Goal: Task Accomplishment & Management: Complete application form

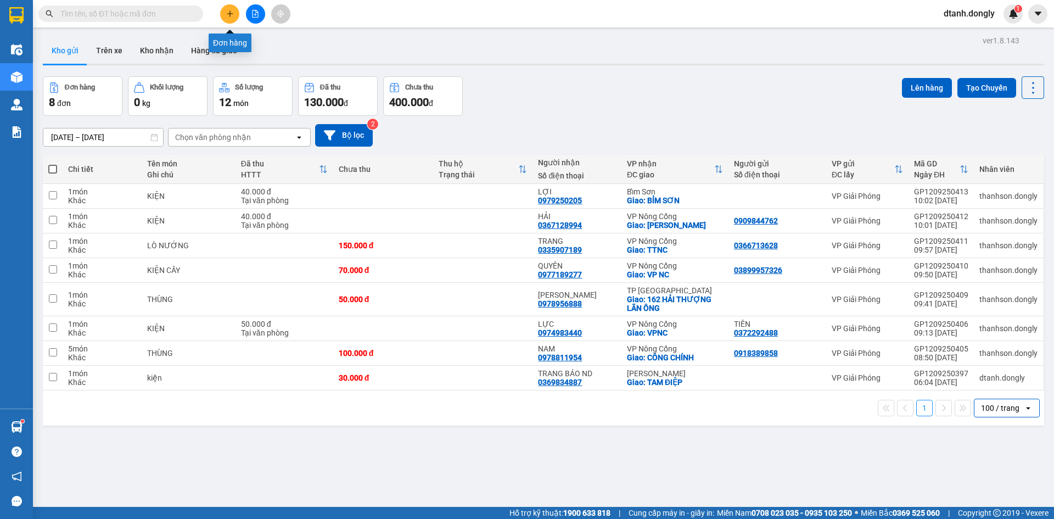
click at [234, 14] on button at bounding box center [229, 13] width 19 height 19
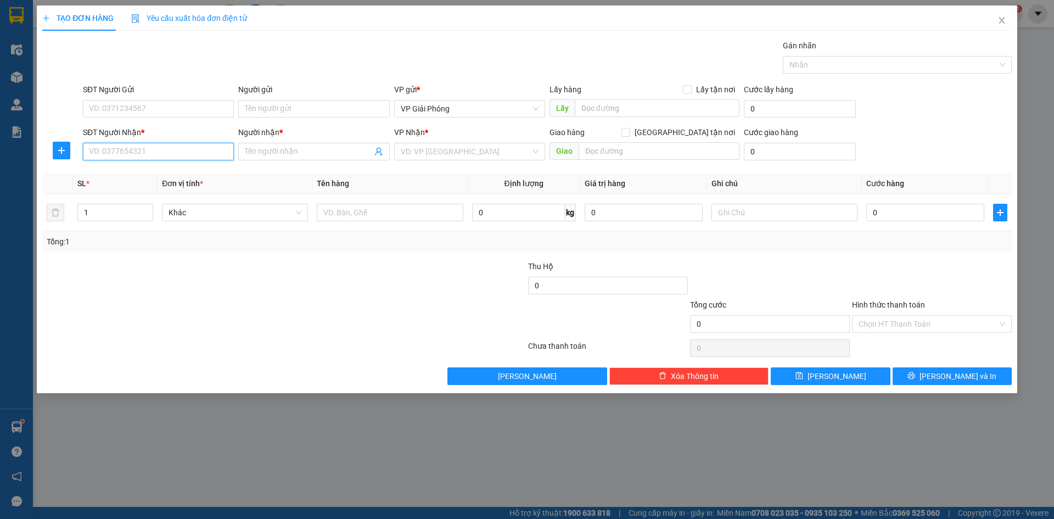
click at [173, 159] on input "SĐT Người Nhận *" at bounding box center [158, 152] width 151 height 18
type input "0889683683"
click at [136, 105] on input "SĐT Người Gửi" at bounding box center [158, 109] width 151 height 18
type input "0989886686"
click at [283, 154] on input "Người nhận *" at bounding box center [308, 151] width 127 height 12
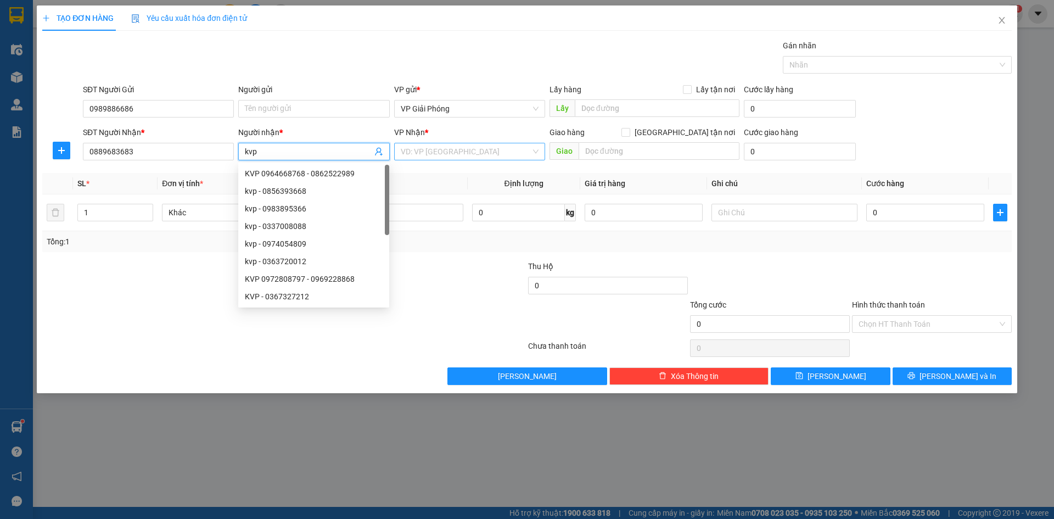
type input "kvp"
click at [455, 150] on input "search" at bounding box center [466, 151] width 130 height 16
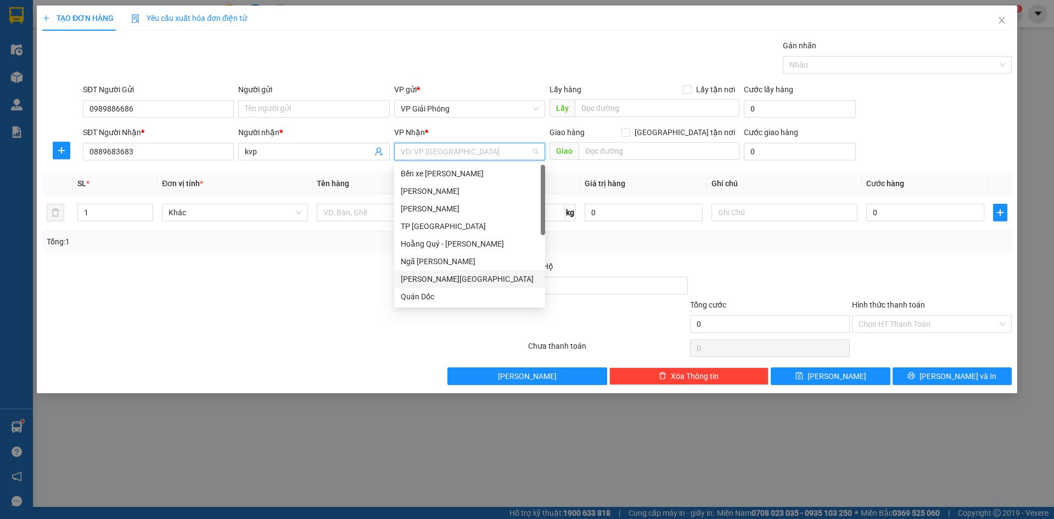
scroll to position [158, 0]
drag, startPoint x: 459, startPoint y: 292, endPoint x: 484, endPoint y: 279, distance: 28.0
click at [460, 292] on div "VP Nông Cống" at bounding box center [470, 296] width 138 height 12
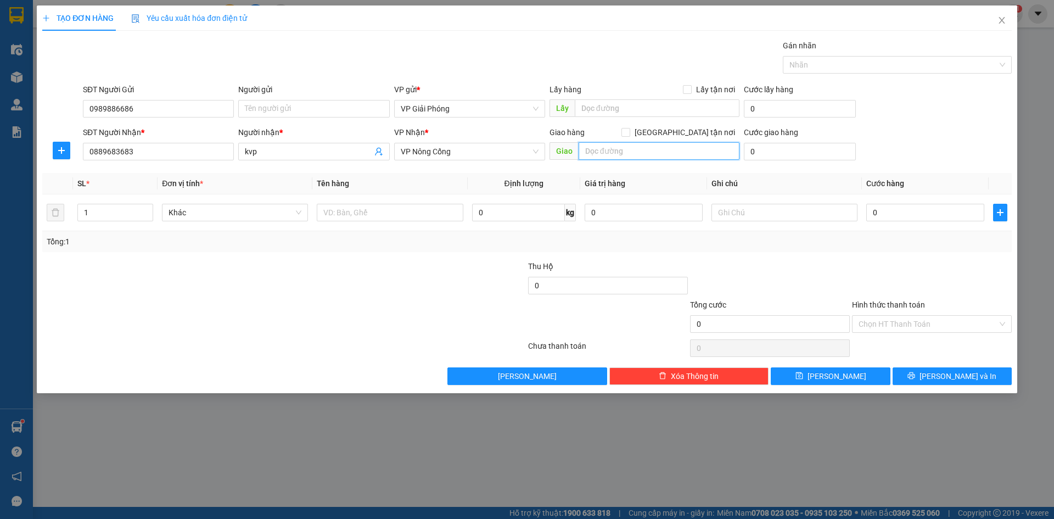
click at [642, 152] on input "text" at bounding box center [659, 151] width 161 height 18
click at [609, 151] on input "thjawng binh" at bounding box center [659, 151] width 161 height 18
type input "thăng binh"
click at [629, 130] on input "[GEOGRAPHIC_DATA] tận nơi" at bounding box center [625, 132] width 8 height 8
checkbox input "true"
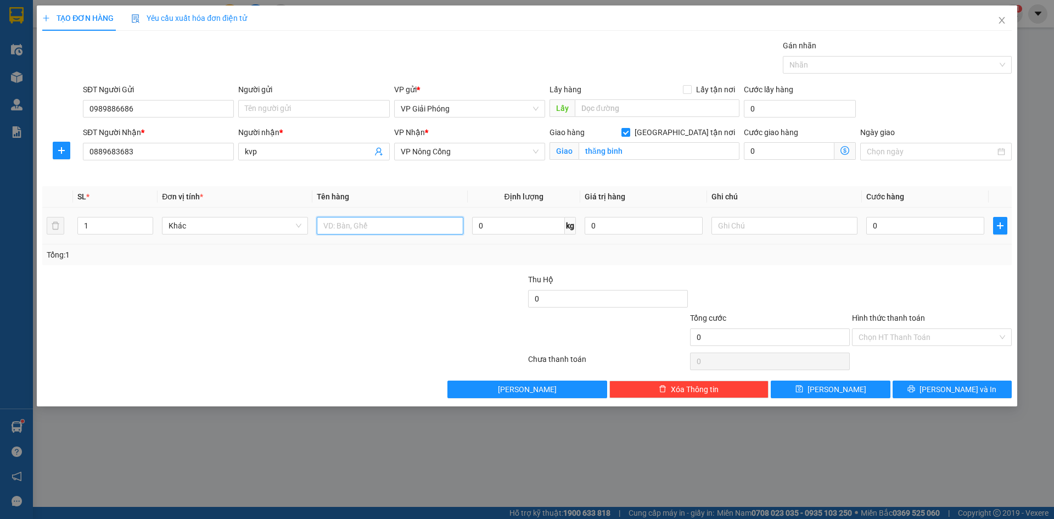
click at [350, 225] on input "text" at bounding box center [390, 226] width 146 height 18
type input "ghế mát xa"
click at [895, 229] on input "0" at bounding box center [925, 226] width 118 height 18
type input "4"
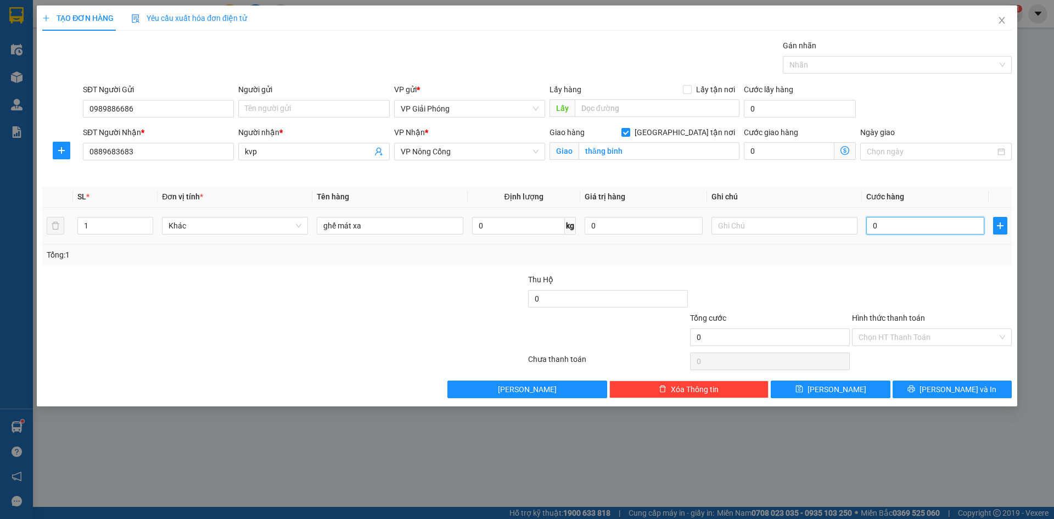
type input "4"
type input "40"
type input "400"
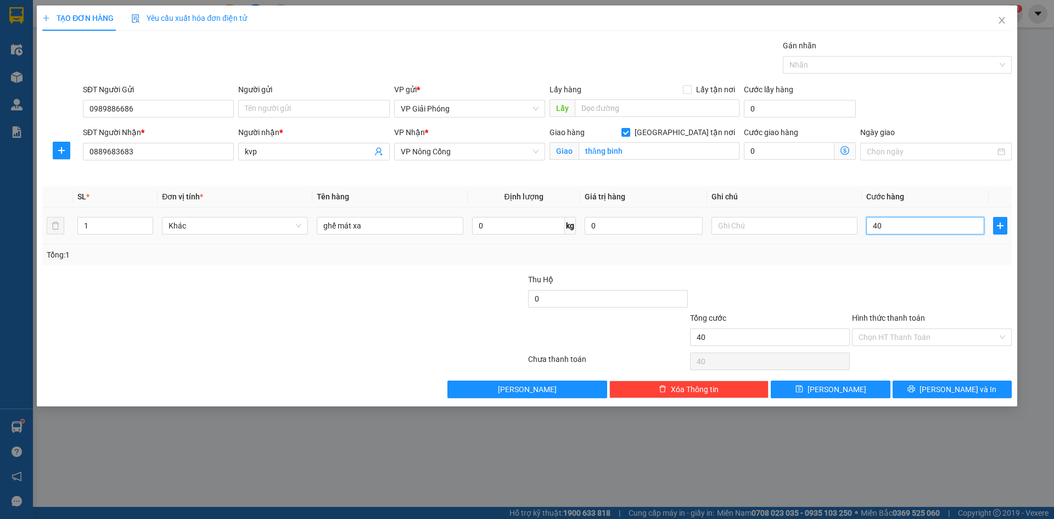
type input "400"
click at [825, 63] on div at bounding box center [892, 64] width 212 height 13
type input "400.000"
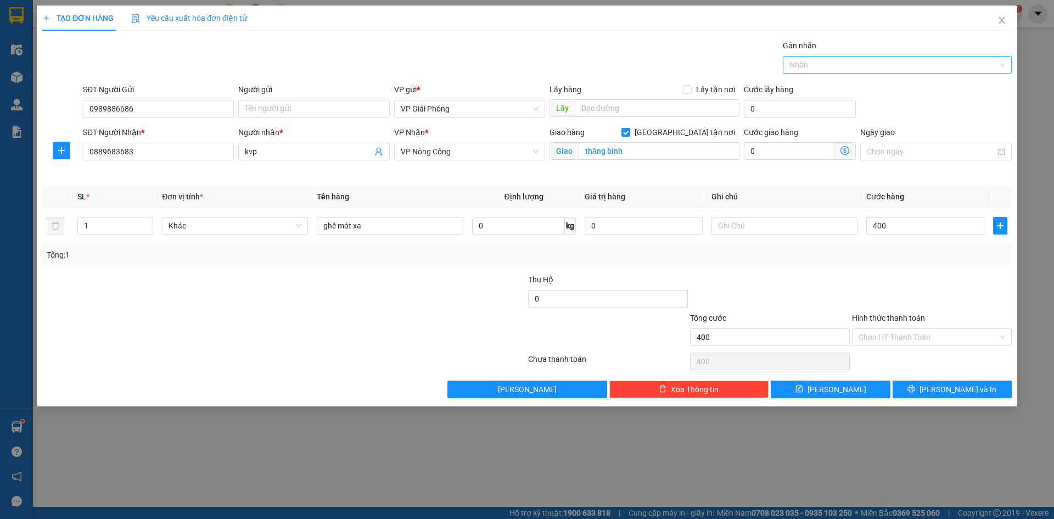
type input "400.000"
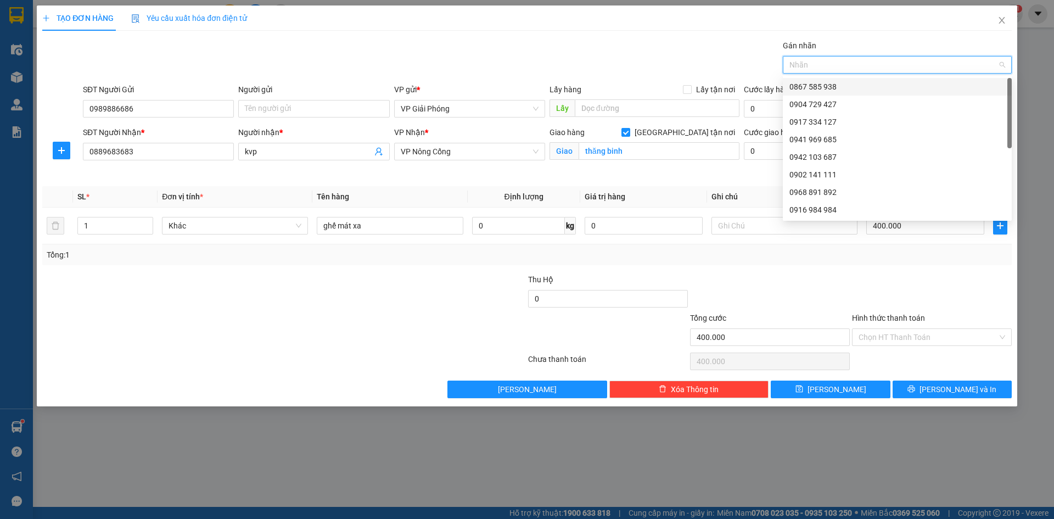
drag, startPoint x: 864, startPoint y: 83, endPoint x: 864, endPoint y: 102, distance: 18.7
click at [864, 84] on div "0867 585 938" at bounding box center [897, 87] width 216 height 12
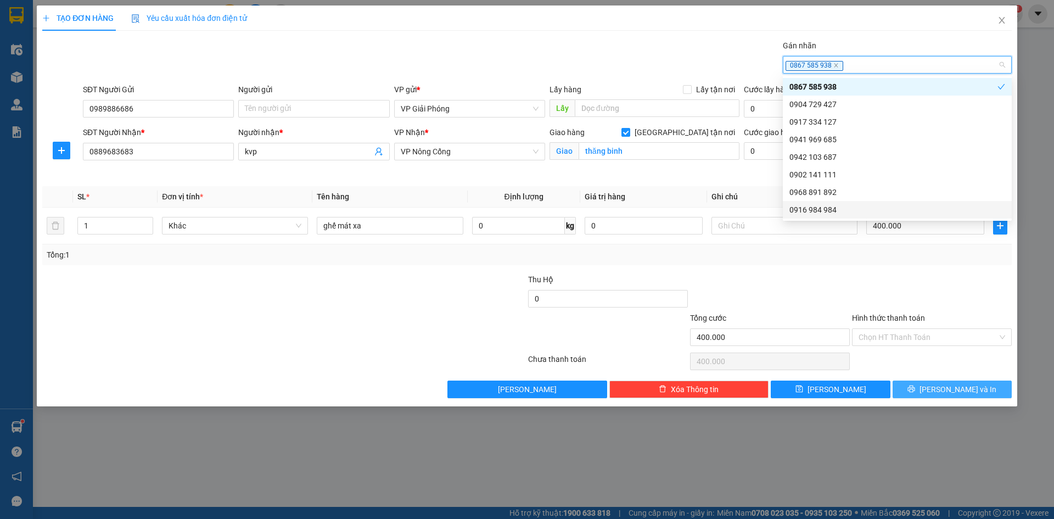
click at [950, 390] on span "[PERSON_NAME] và In" at bounding box center [958, 389] width 77 height 12
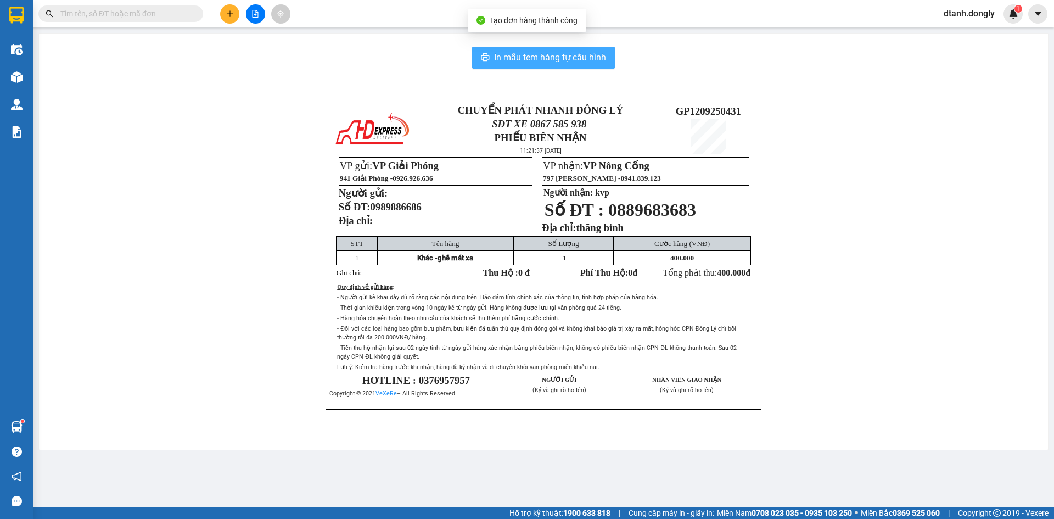
click at [522, 57] on span "In mẫu tem hàng tự cấu hình" at bounding box center [550, 58] width 112 height 14
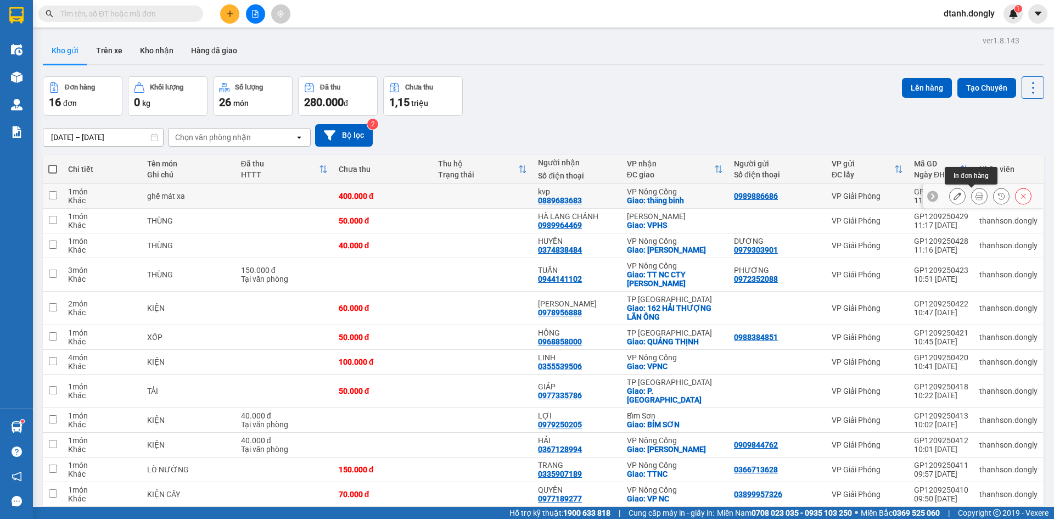
click at [976, 194] on icon at bounding box center [980, 196] width 8 height 8
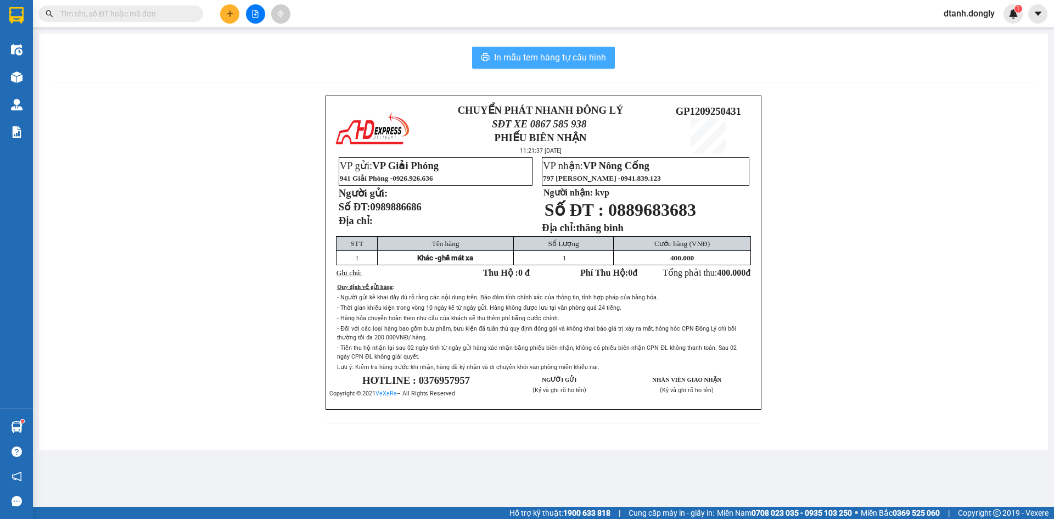
click at [570, 59] on span "In mẫu tem hàng tự cấu hình" at bounding box center [550, 58] width 112 height 14
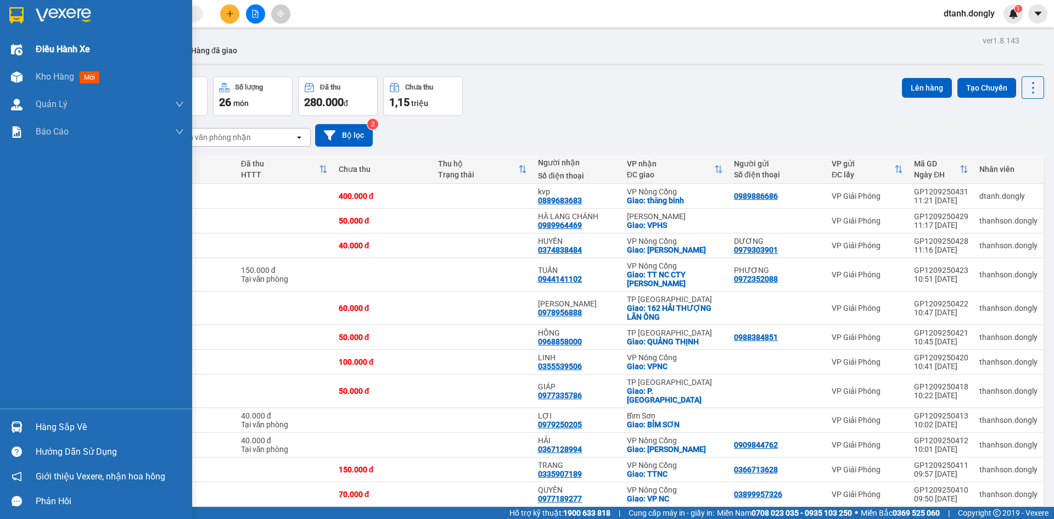
click at [58, 47] on span "Điều hành xe" at bounding box center [63, 49] width 54 height 14
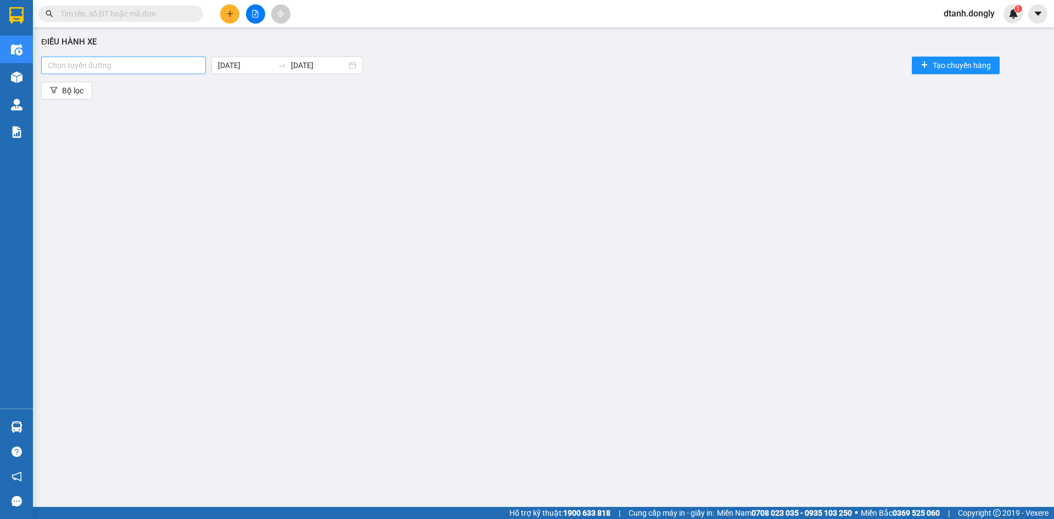
click at [191, 68] on div at bounding box center [123, 65] width 159 height 13
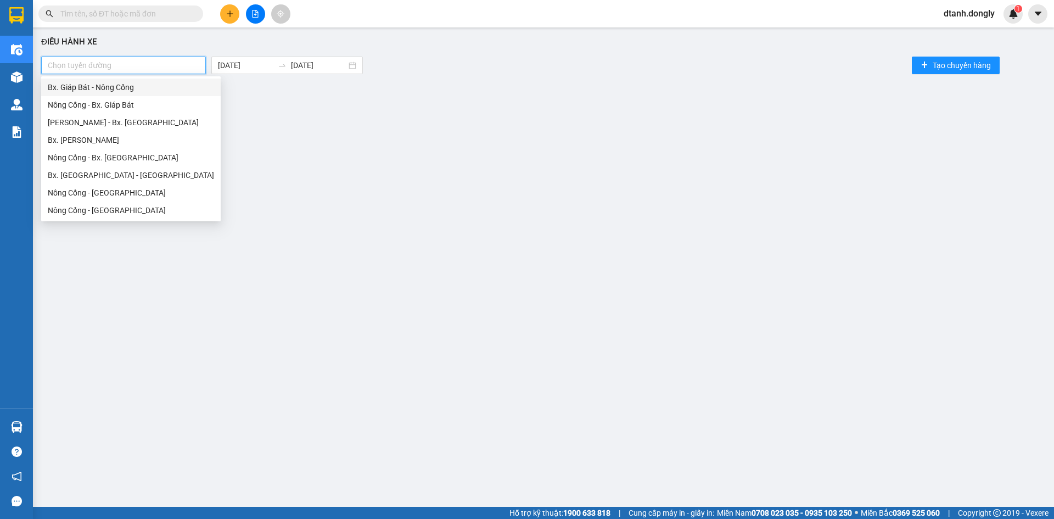
click at [175, 83] on div "Bx. Giáp Bát - Nông Cống" at bounding box center [131, 87] width 166 height 12
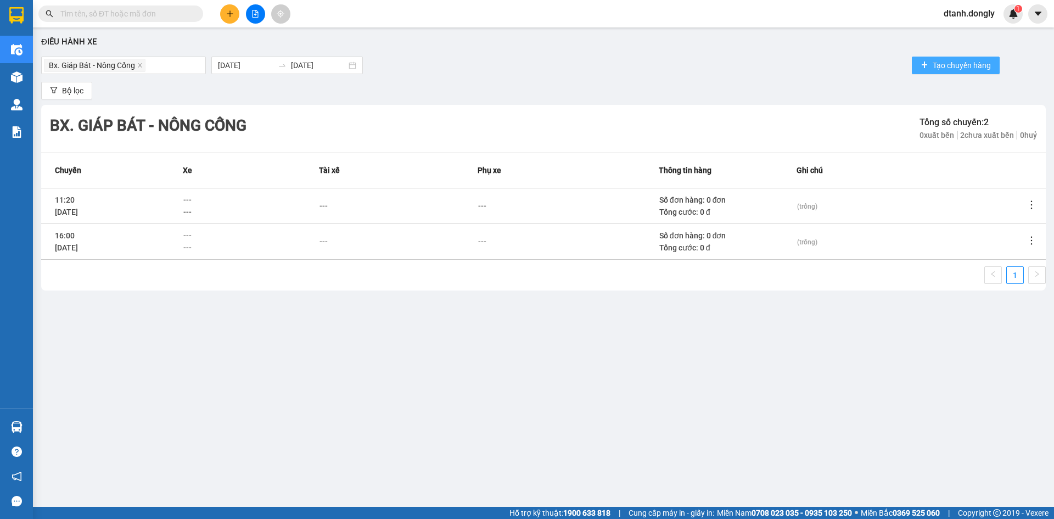
click at [958, 65] on span "Tạo chuyến hàng" at bounding box center [962, 65] width 58 height 12
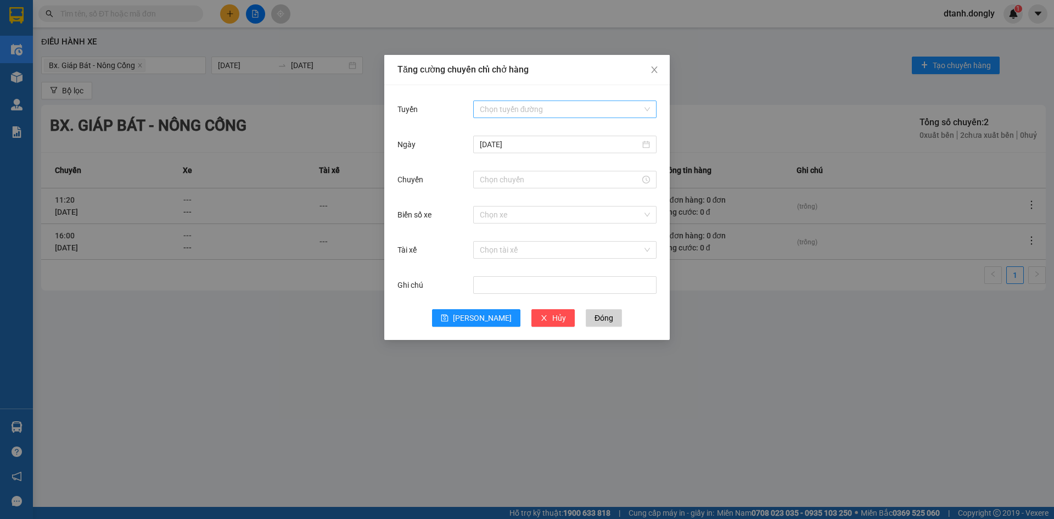
click at [501, 106] on input "Tuyến" at bounding box center [561, 109] width 162 height 16
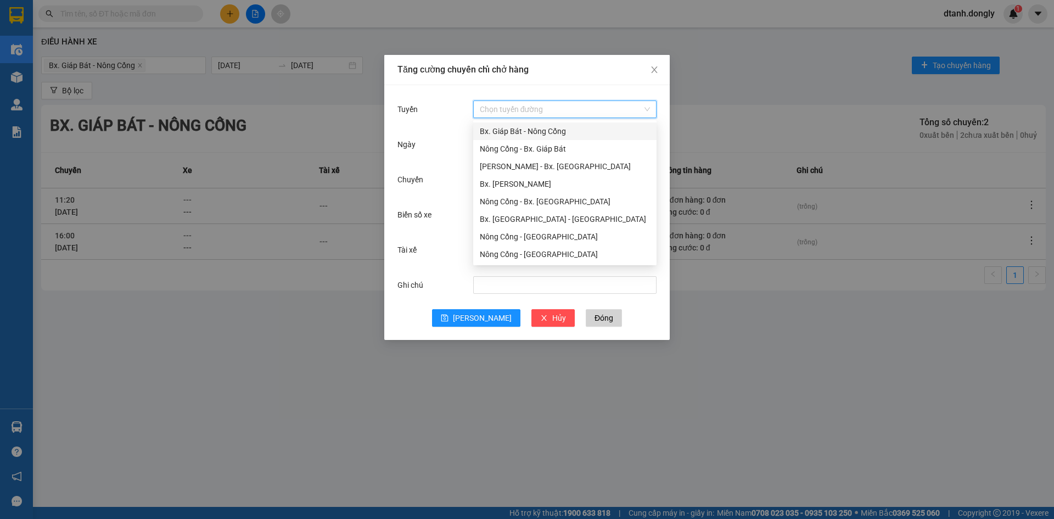
click at [528, 133] on div "Bx. Giáp Bát - Nông Cống" at bounding box center [565, 131] width 170 height 12
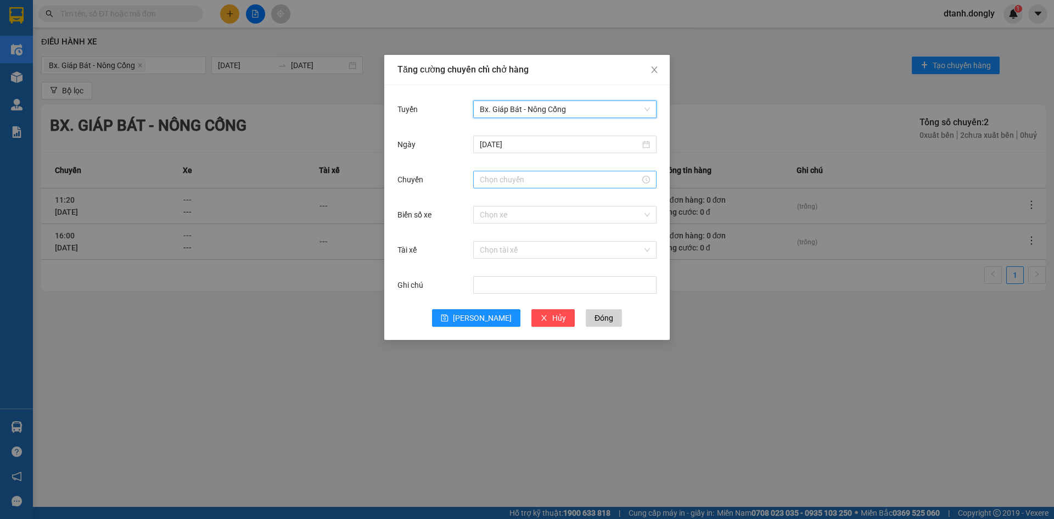
click at [521, 180] on input "Chuyến" at bounding box center [560, 179] width 160 height 12
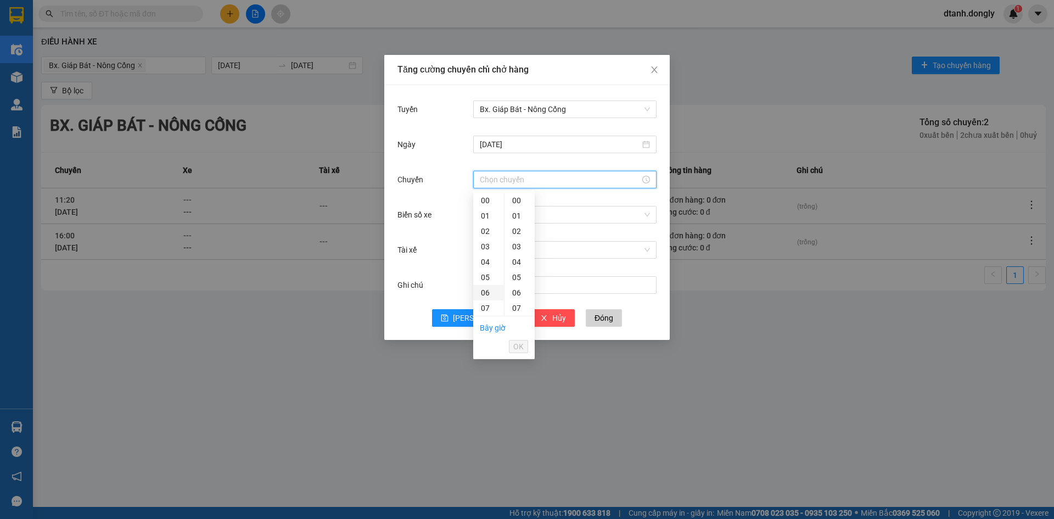
scroll to position [165, 0]
click at [486, 219] on div "12" at bounding box center [488, 219] width 31 height 15
click at [519, 263] on div "15" at bounding box center [520, 266] width 30 height 15
type input "12:15"
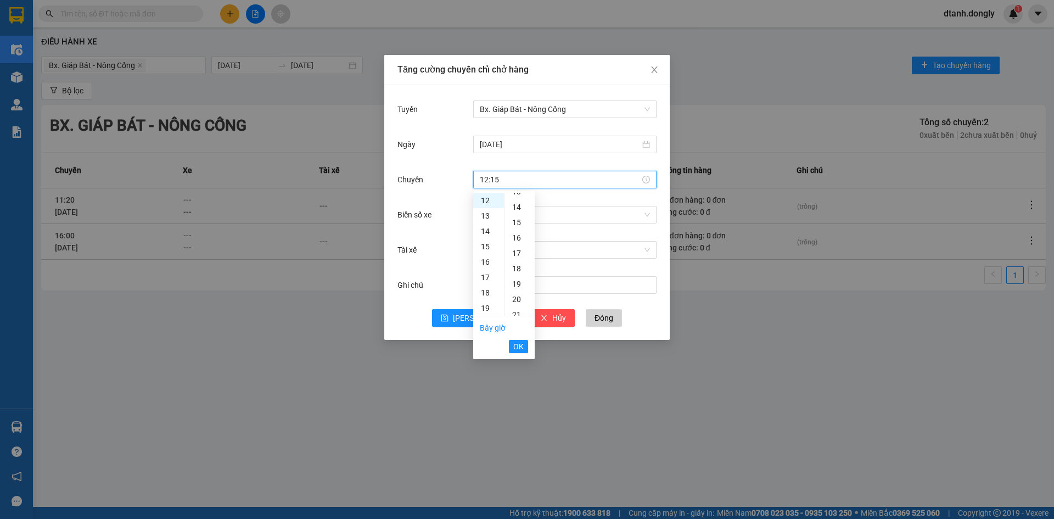
scroll to position [231, 0]
click at [517, 343] on span "OK" at bounding box center [518, 346] width 10 height 12
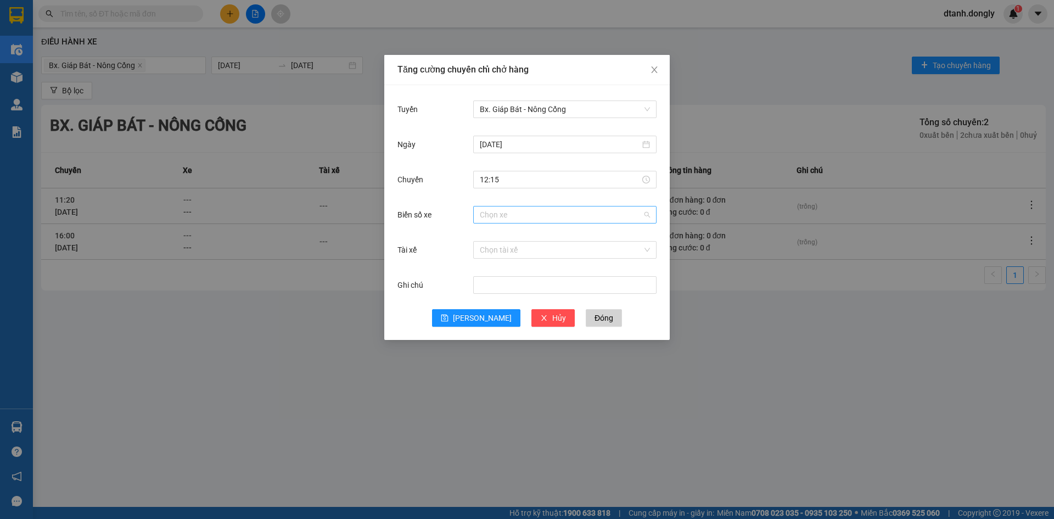
click at [508, 211] on input "Biển số xe" at bounding box center [561, 214] width 162 height 16
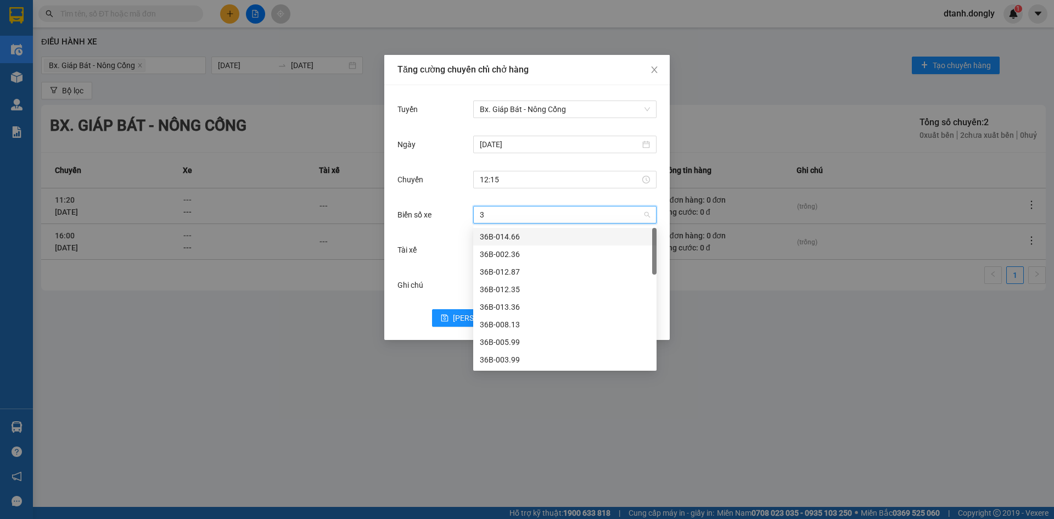
type input "38"
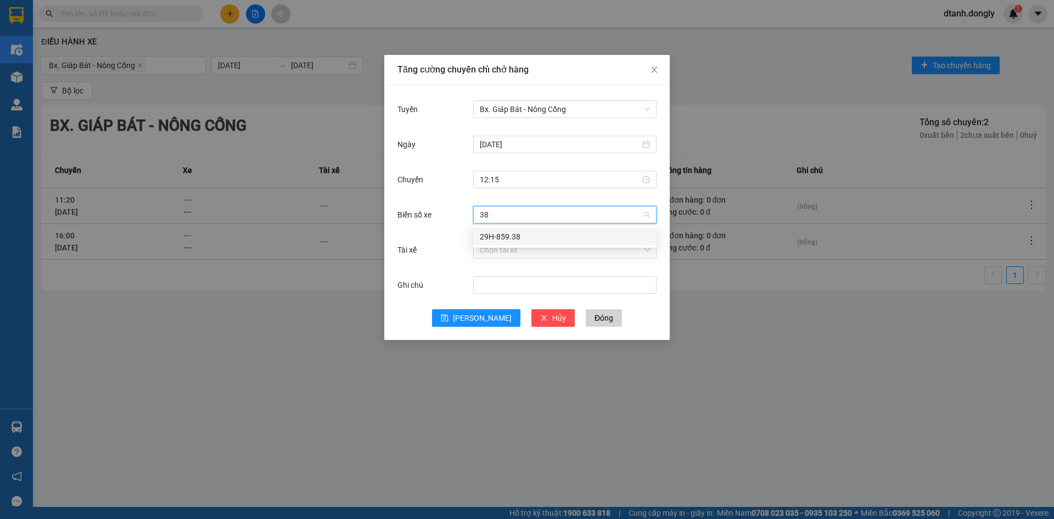
click at [523, 233] on div "29H-859.38" at bounding box center [565, 237] width 170 height 12
click at [509, 251] on input "Tài xế" at bounding box center [561, 250] width 162 height 16
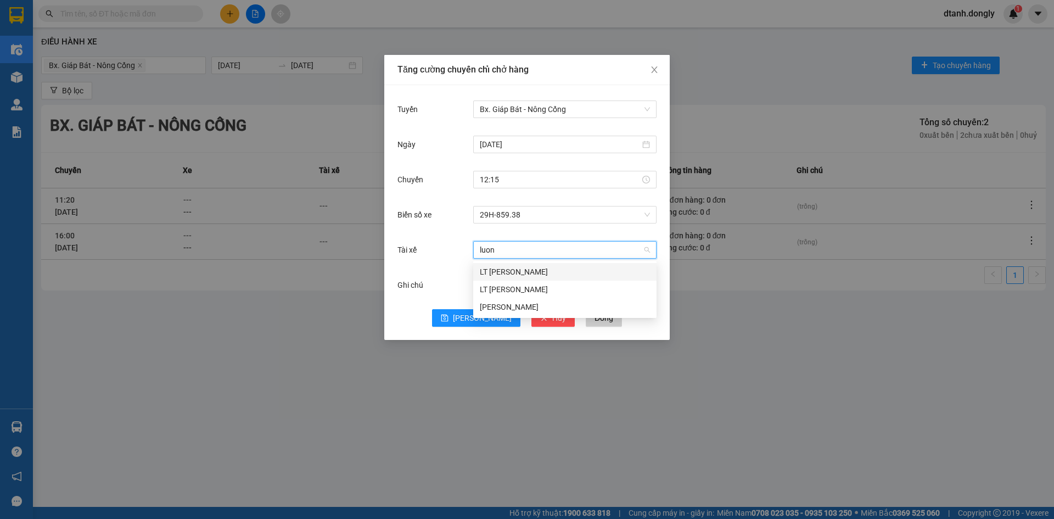
type input "luong"
click at [519, 305] on div "Phạm Văn Lương" at bounding box center [565, 307] width 170 height 12
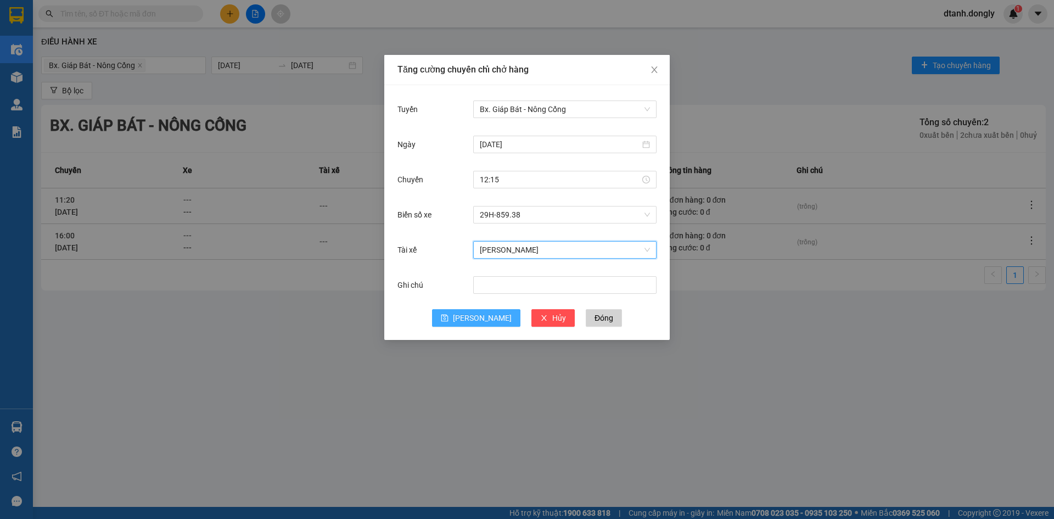
click at [449, 319] on icon "save" at bounding box center [444, 318] width 7 height 7
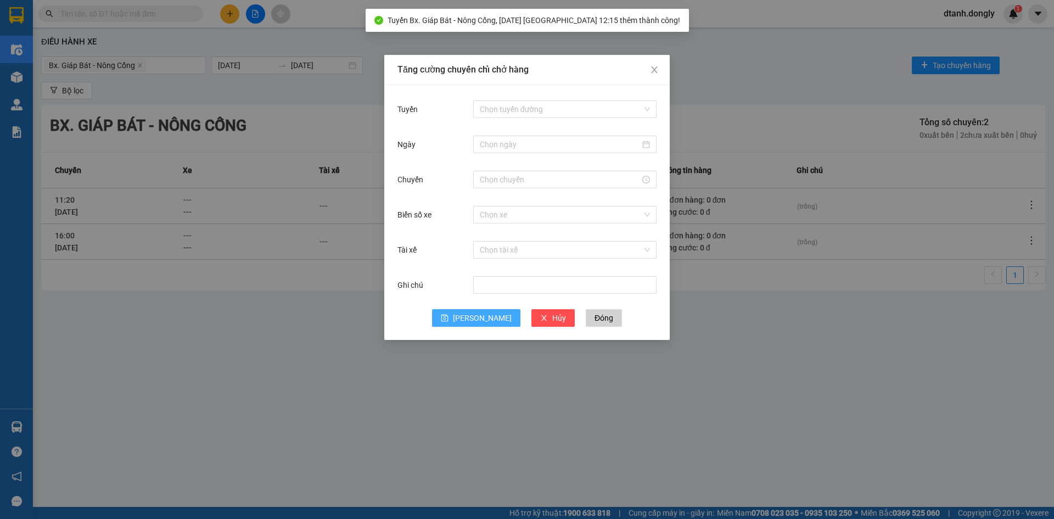
click at [736, 324] on div "Tăng cường chuyến chỉ chở hàng Tuyến Chọn tuyến đường Ngày Chuyến Biển số xe Ch…" at bounding box center [527, 259] width 1054 height 519
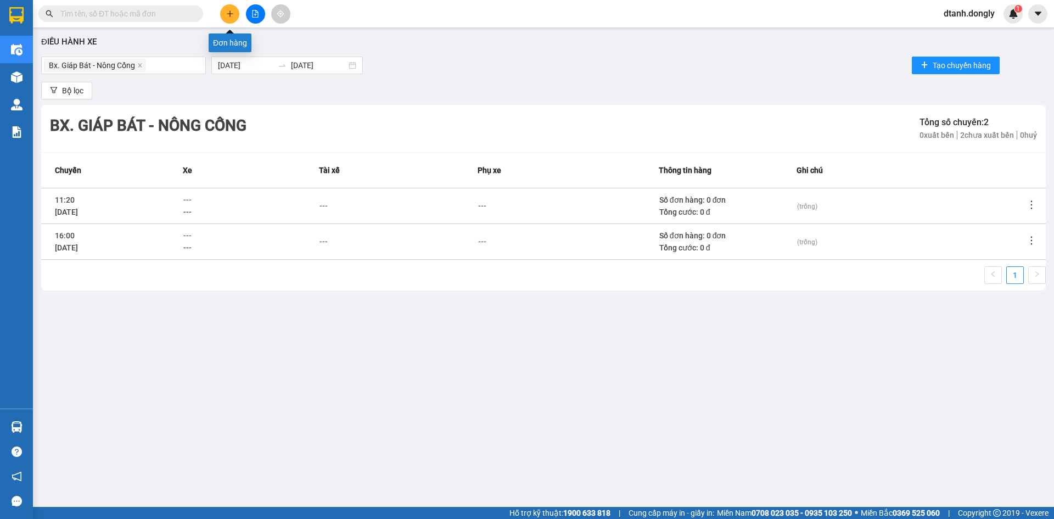
click at [223, 12] on button at bounding box center [229, 13] width 19 height 19
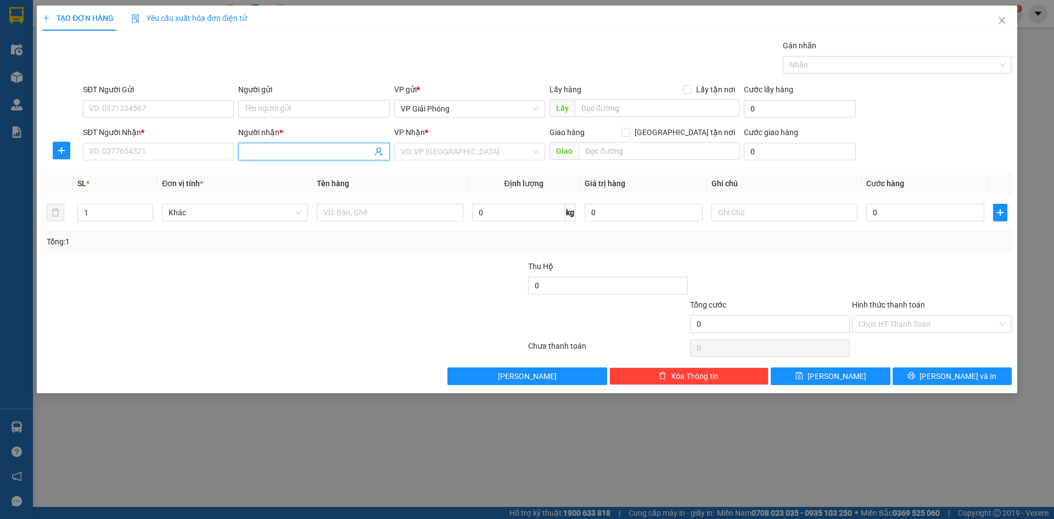
click at [293, 152] on input "Người nhận *" at bounding box center [308, 151] width 127 height 12
type input "d"
type input "đào nc"
click at [298, 168] on div "ĐÀO NC - 0987151059" at bounding box center [314, 173] width 138 height 12
type input "0987151059"
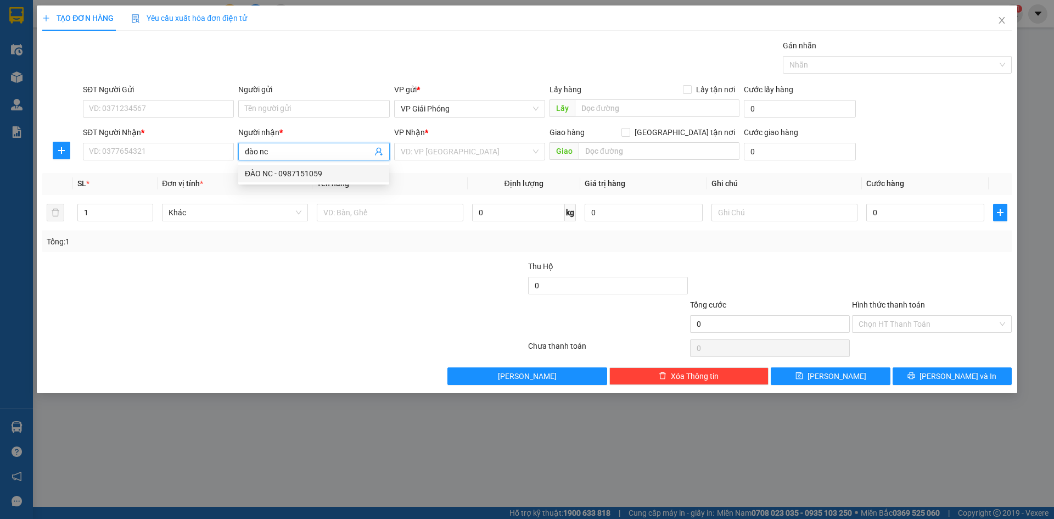
type input "ĐÀO NC"
checkbox input "true"
type input "TT NÔNG CỐNG"
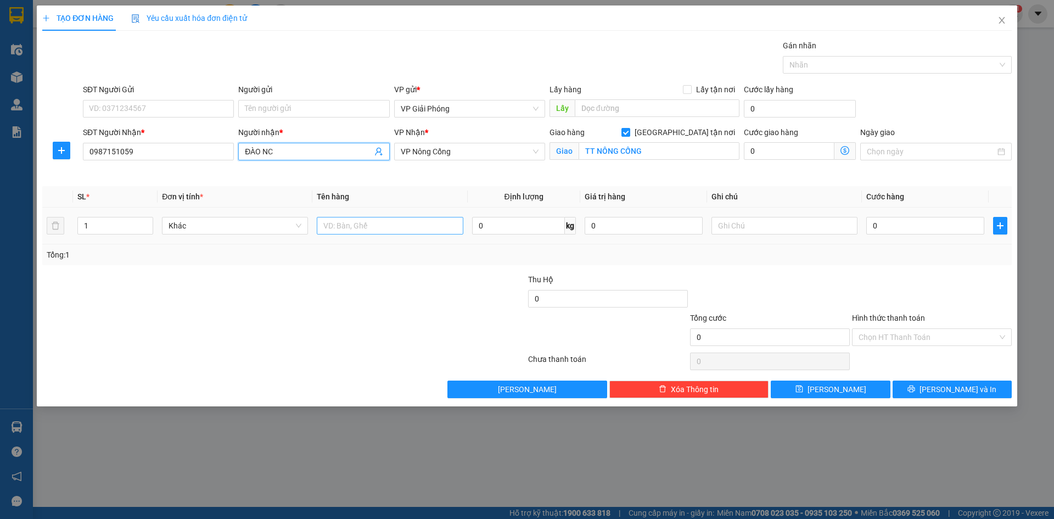
type input "ĐÀO NC"
click at [400, 229] on input "text" at bounding box center [390, 226] width 146 height 18
type input "kiện"
click at [913, 229] on input "0" at bounding box center [925, 226] width 118 height 18
type input "3"
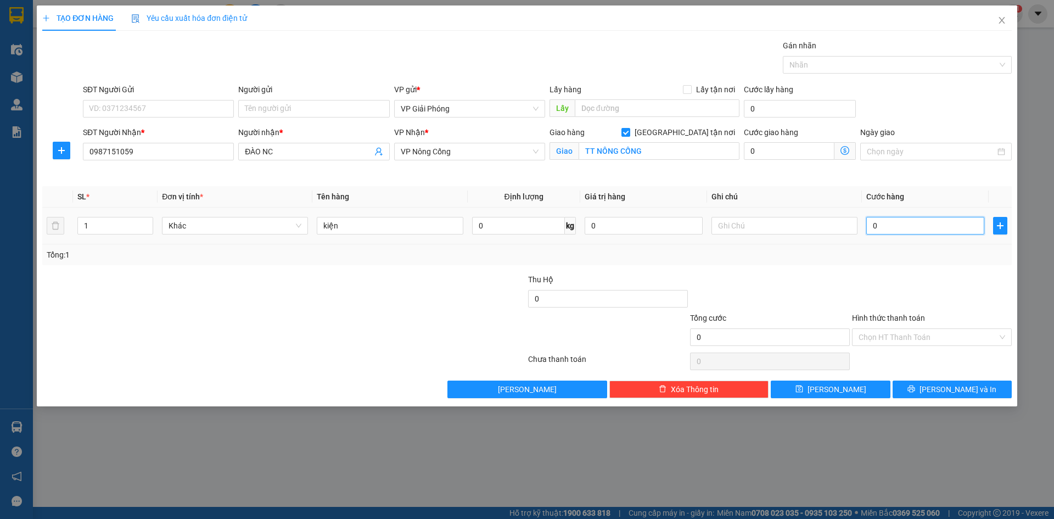
type input "3"
type input "30"
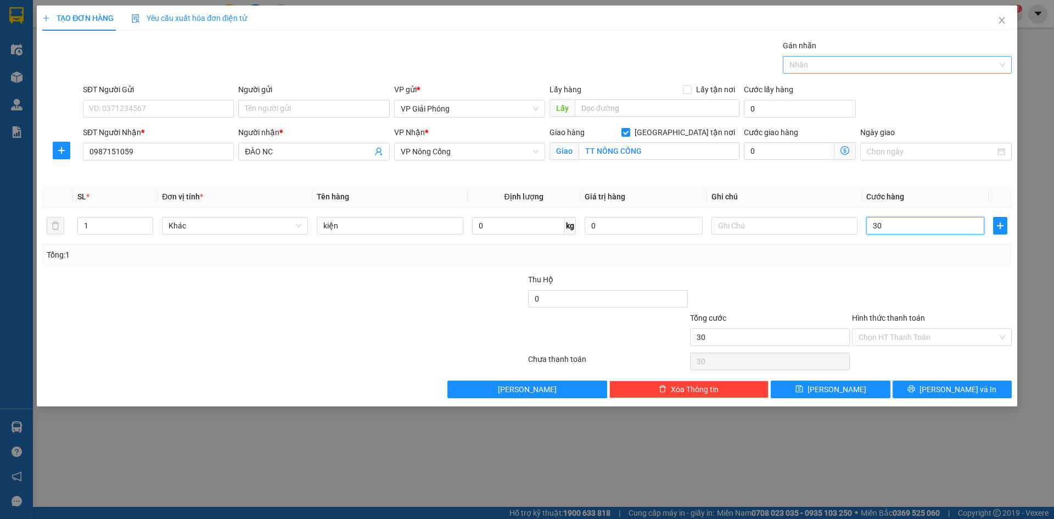
click at [834, 61] on div at bounding box center [892, 64] width 212 height 13
type input "30.000"
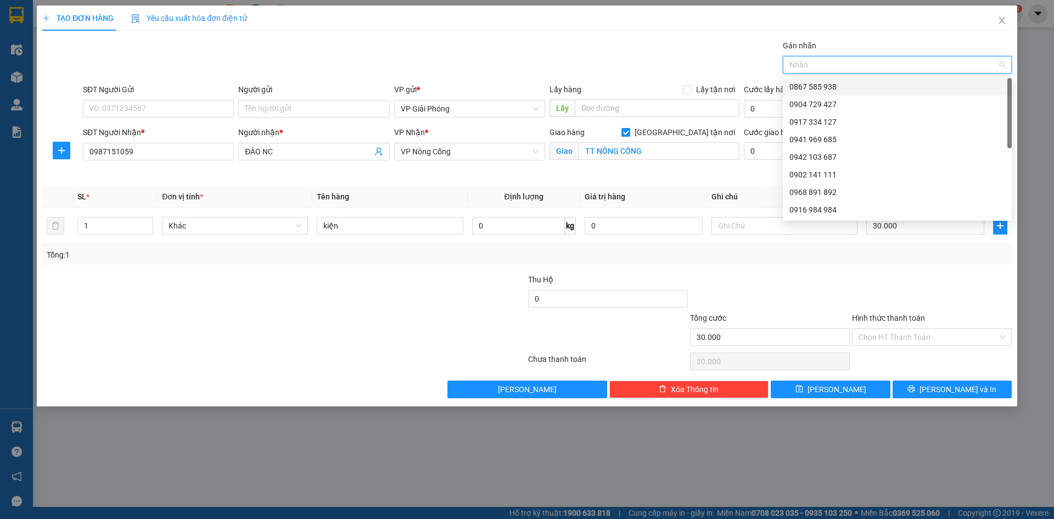
drag, startPoint x: 843, startPoint y: 85, endPoint x: 933, endPoint y: 175, distance: 128.1
click at [855, 96] on div "0867 585 938 0904 729 427 0917 334 127 0941 969 685 0942 103 687 0902 141 111 0…" at bounding box center [897, 166] width 229 height 176
click at [848, 84] on div "0867 585 938" at bounding box center [897, 87] width 216 height 12
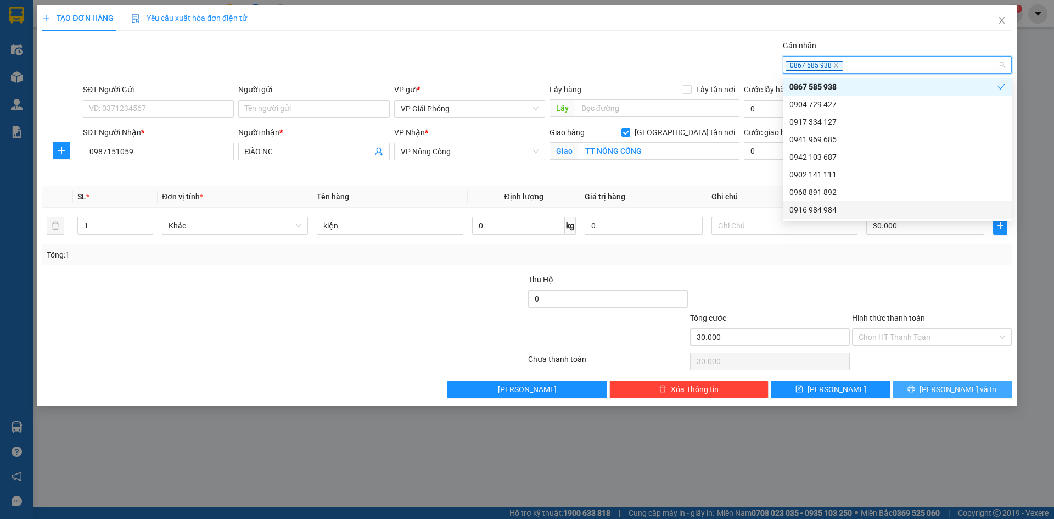
click at [954, 391] on span "[PERSON_NAME] và In" at bounding box center [958, 389] width 77 height 12
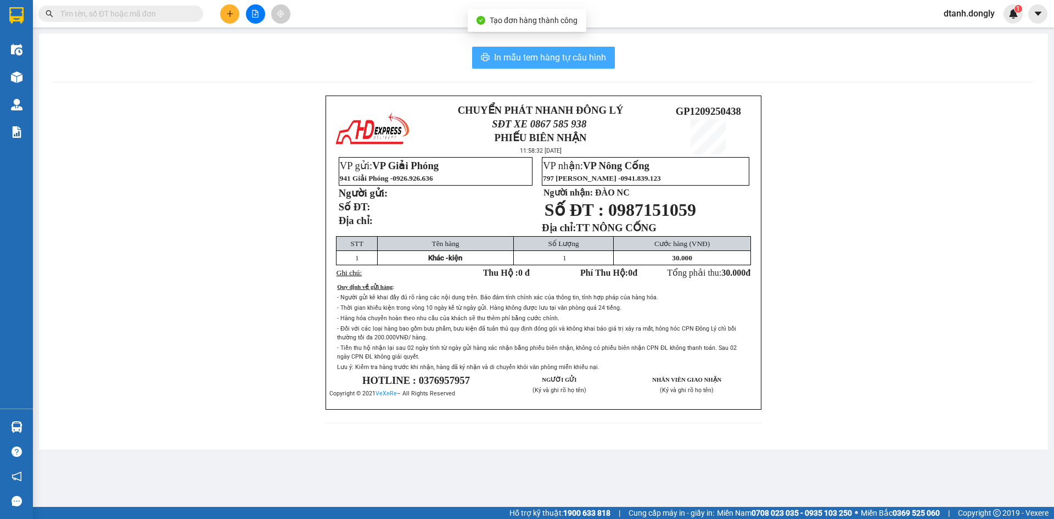
drag, startPoint x: 576, startPoint y: 59, endPoint x: 683, endPoint y: 228, distance: 200.6
click at [576, 60] on span "In mẫu tem hàng tự cấu hình" at bounding box center [550, 58] width 112 height 14
